Goal: Task Accomplishment & Management: Complete application form

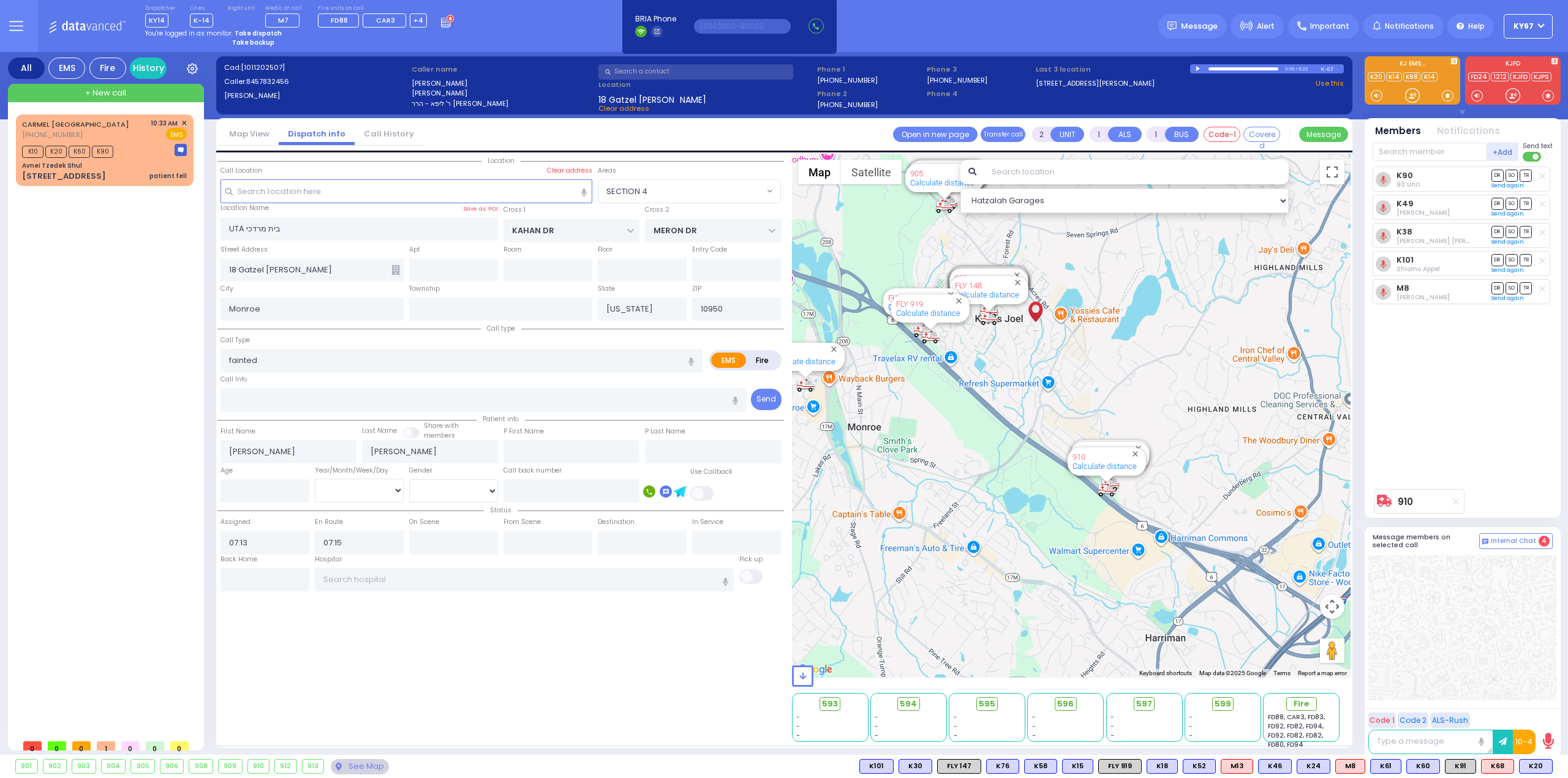
select select "SECTION 4"
select select
click at [19, 29] on icon at bounding box center [16, 26] width 14 height 14
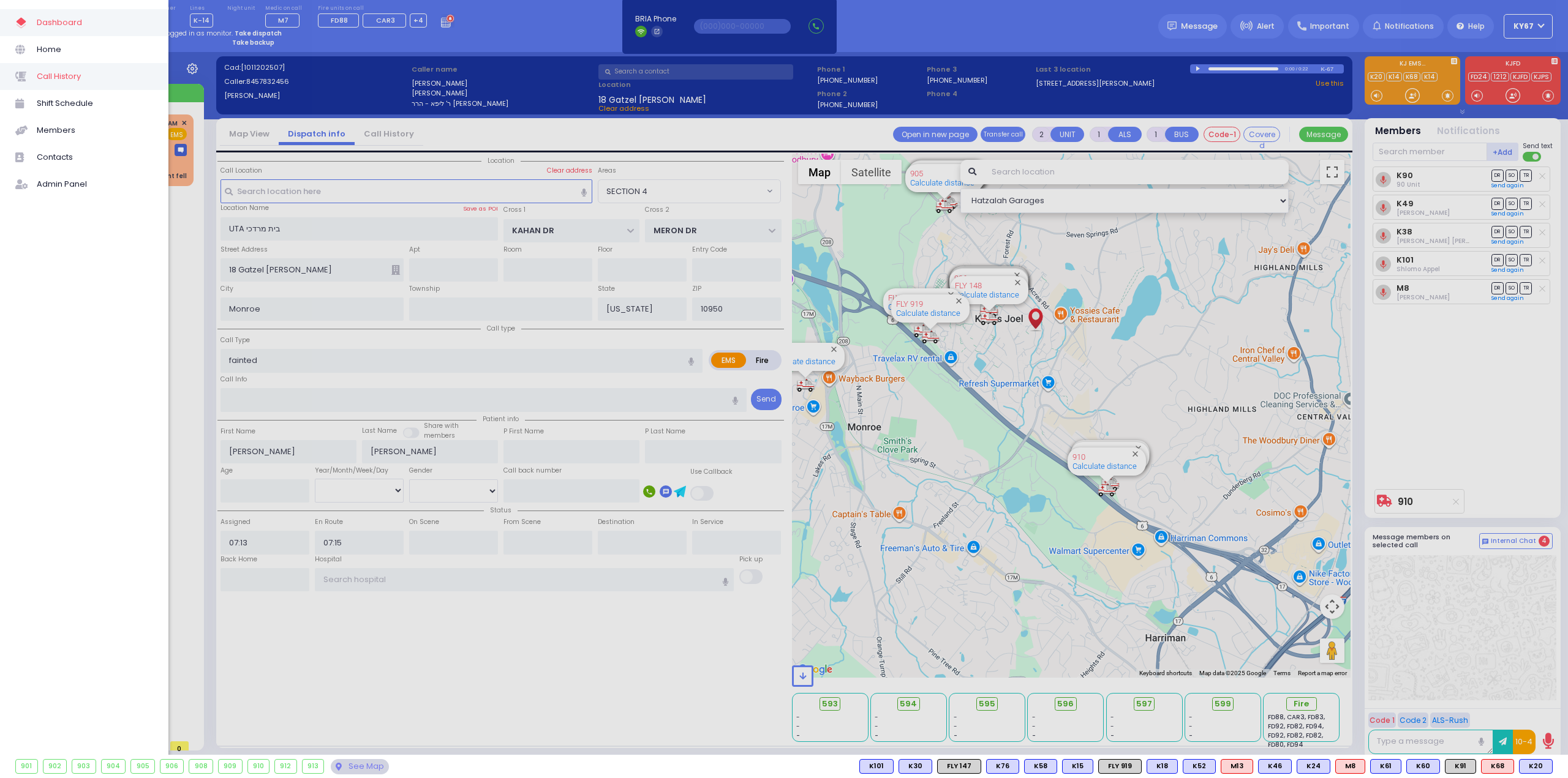
click at [80, 80] on span "Call History" at bounding box center [94, 77] width 116 height 16
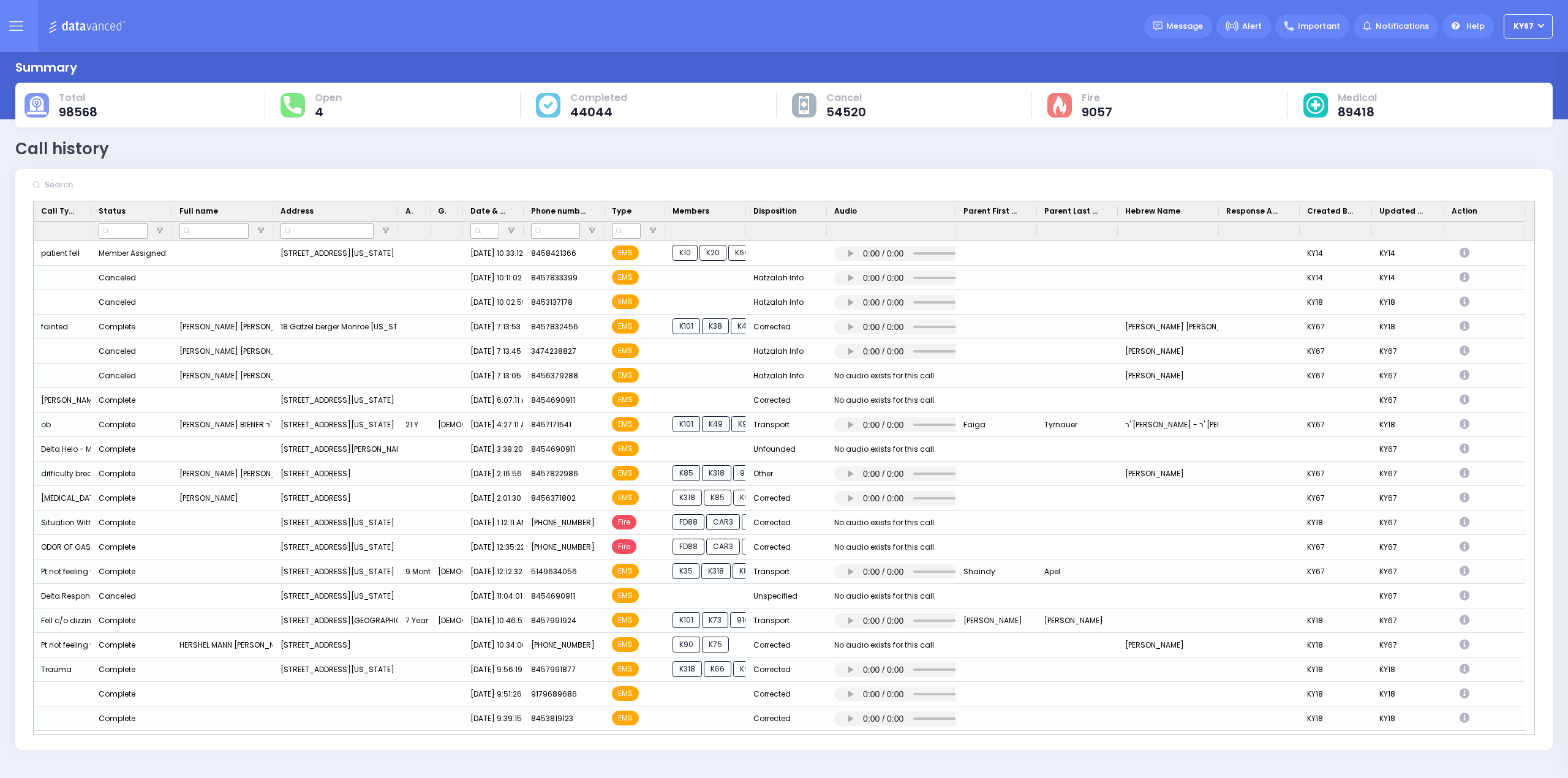
click at [19, 22] on icon at bounding box center [16, 22] width 13 height 0
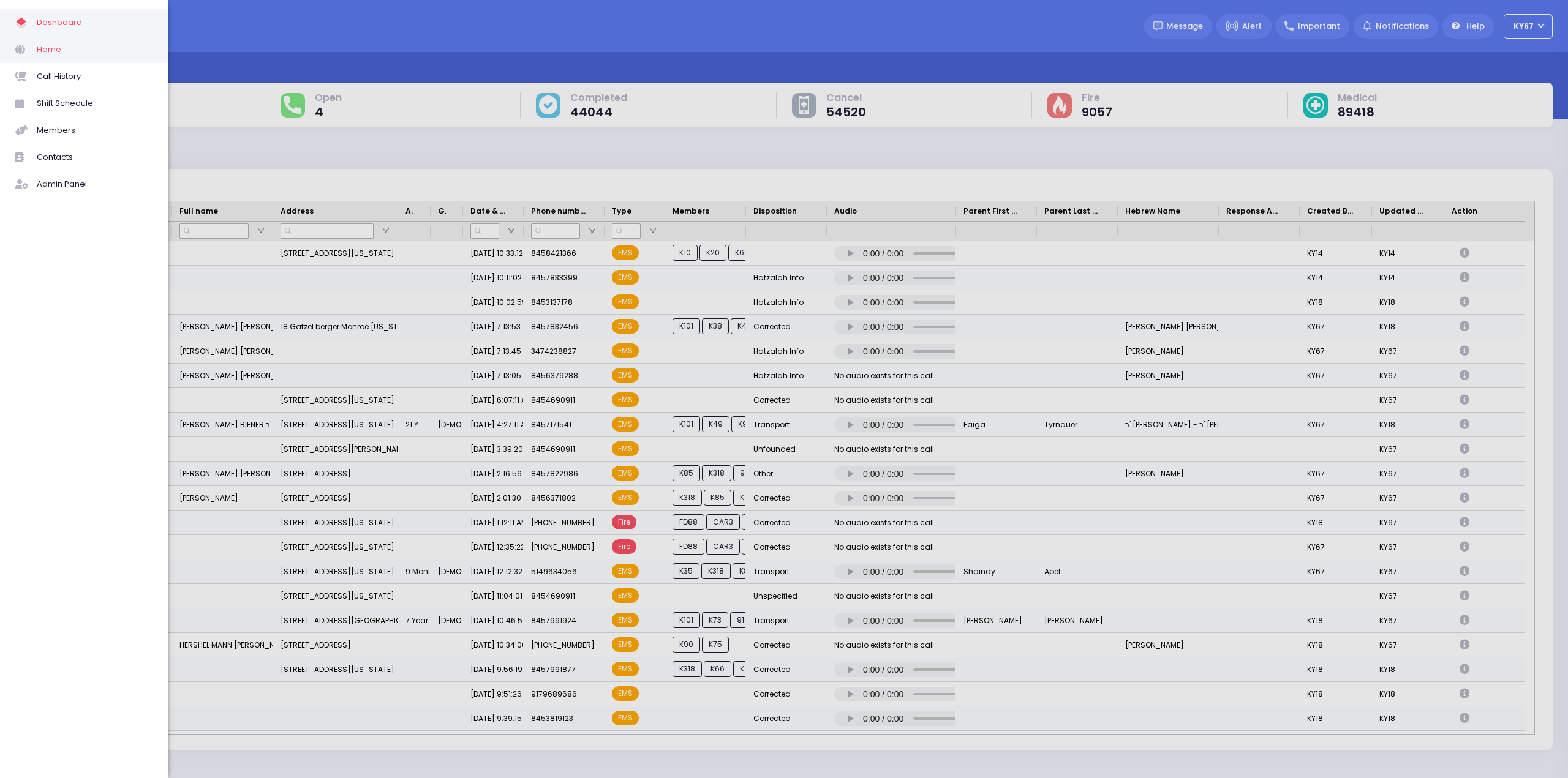
click at [46, 48] on span "Home" at bounding box center [94, 50] width 116 height 16
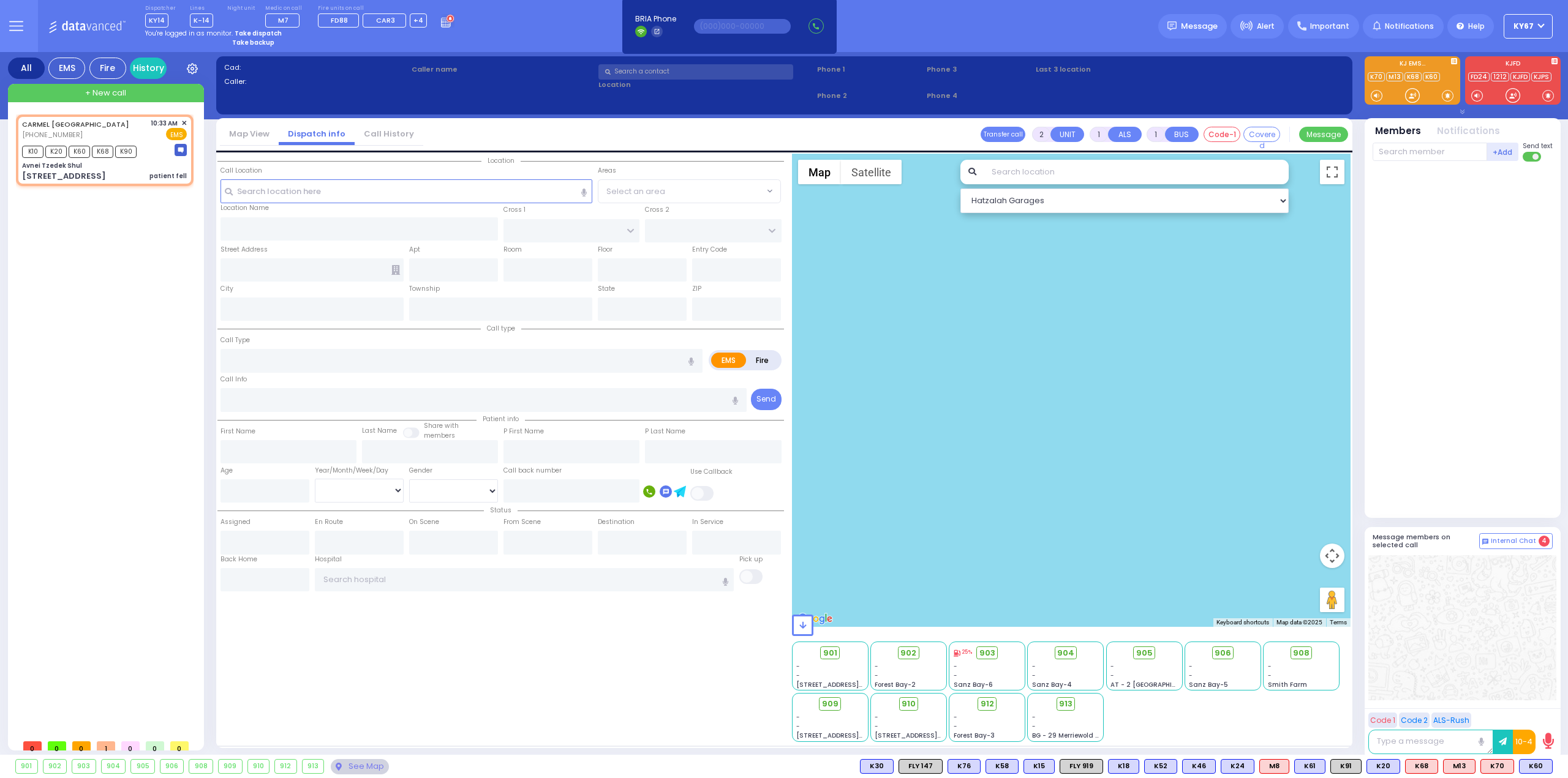
select select
type input "patient fell"
radio input "true"
select select
type input "10:33"
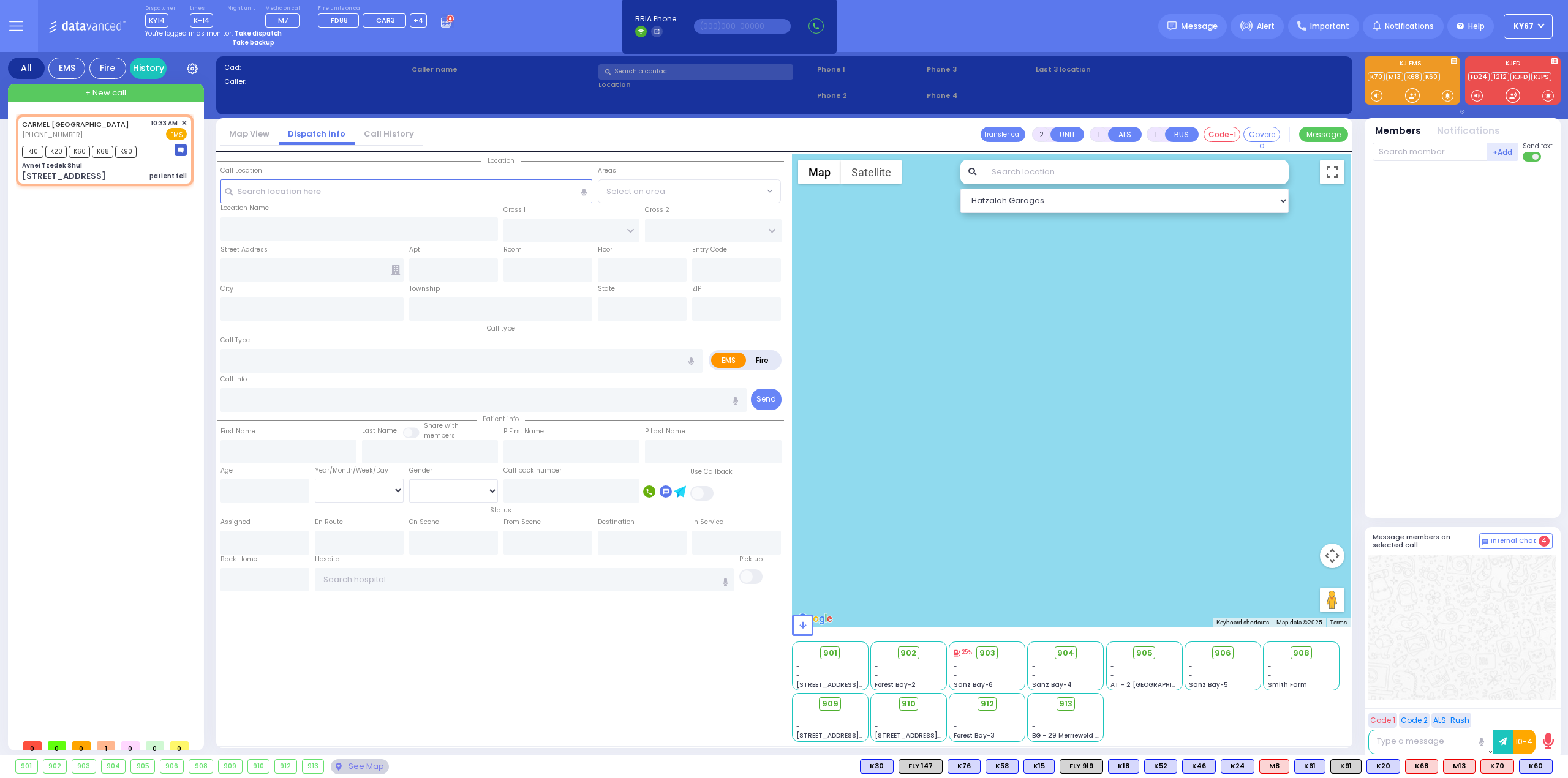
type input "10:34"
select select "Hatzalah Garages"
type input "Avnei Tzedek Shul"
type input "ANIPOLI DR"
type input "KRAKOW BLVD"
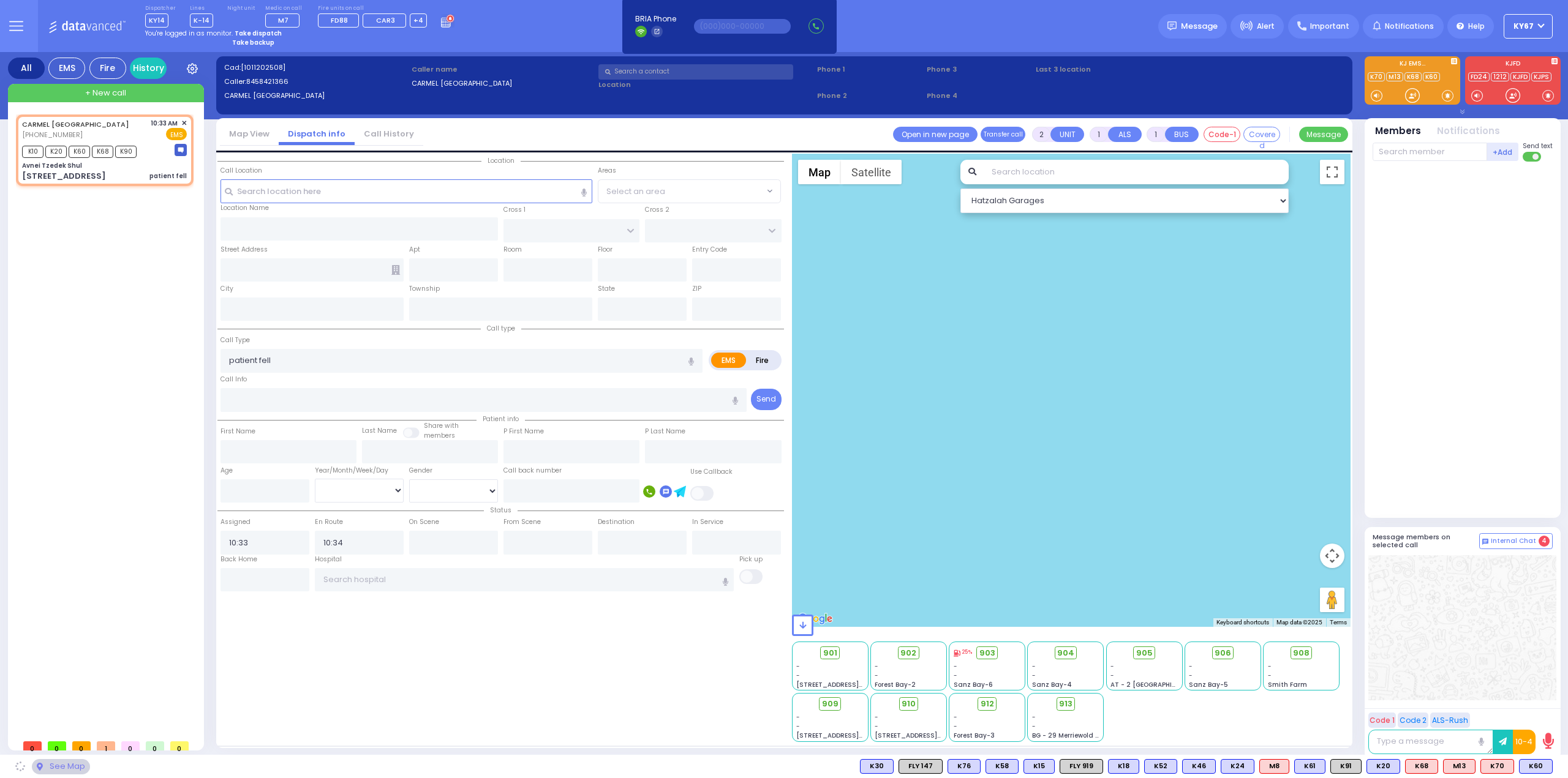
type input "11 ruzhin rd"
type input "Kiryas Joel"
type input "New York"
type input "10950"
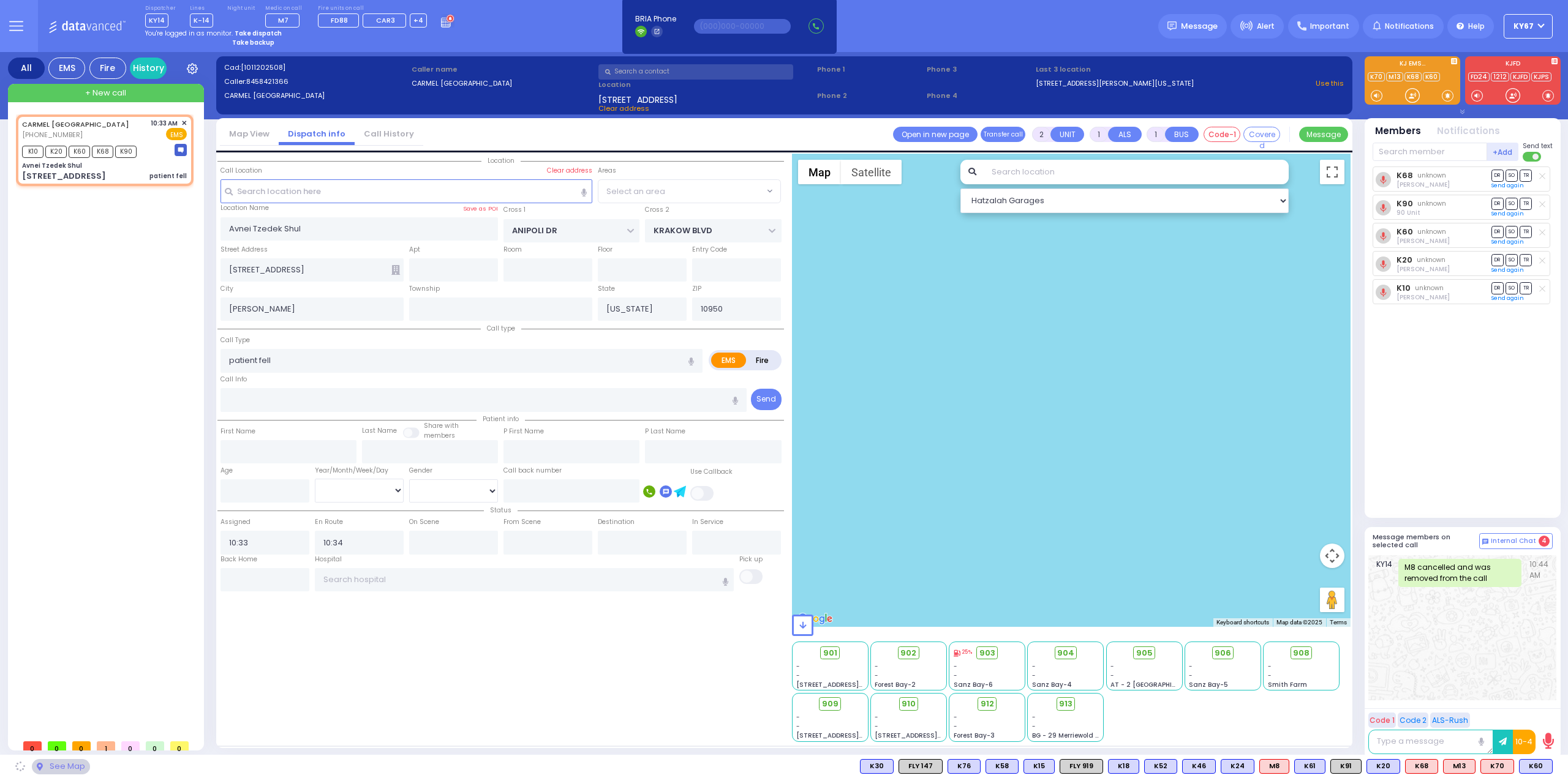
select select "ATZEI TAMURIM"
